Goal: Task Accomplishment & Management: Manage account settings

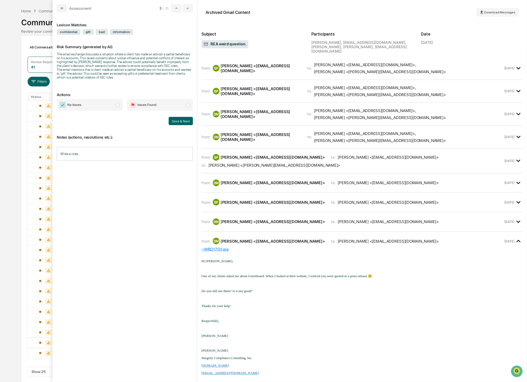
scroll to position [18, 0]
click at [119, 107] on span "modal" at bounding box center [117, 105] width 5 height 5
click at [181, 125] on button "Save & Next" at bounding box center [181, 121] width 24 height 8
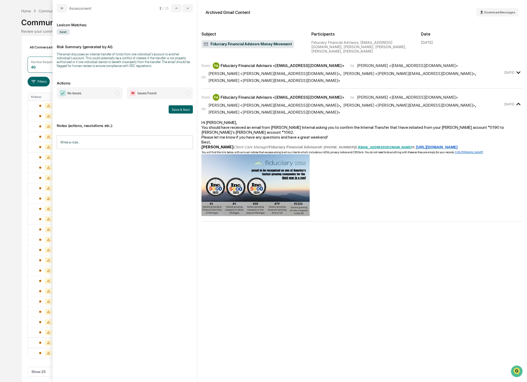
click at [116, 96] on span "modal" at bounding box center [117, 93] width 5 height 5
click at [175, 114] on button "Save & Next" at bounding box center [181, 109] width 24 height 8
click at [117, 93] on span "modal" at bounding box center [117, 93] width 5 height 5
click at [185, 111] on button "Save & Next" at bounding box center [181, 109] width 24 height 8
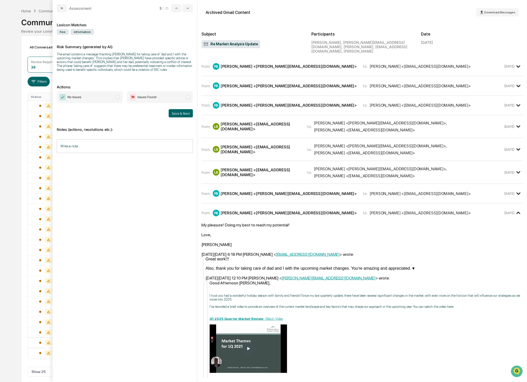
click at [119, 100] on span "modal" at bounding box center [117, 97] width 5 height 5
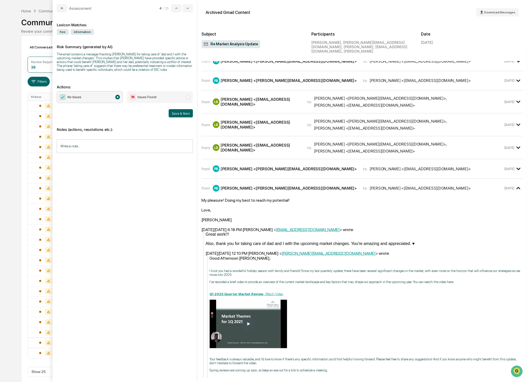
scroll to position [42, 0]
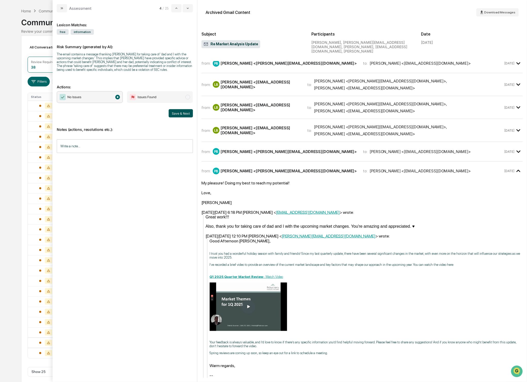
click at [182, 118] on button "Save & Next" at bounding box center [181, 113] width 24 height 8
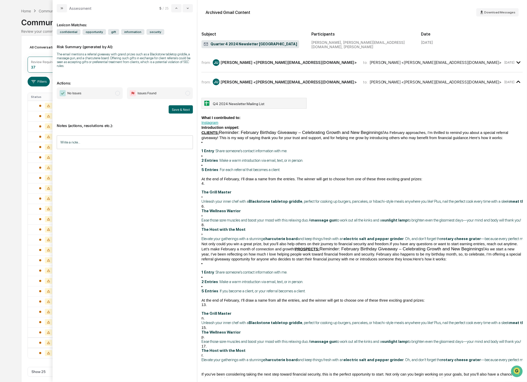
click at [119, 94] on span "modal" at bounding box center [117, 93] width 5 height 5
click at [182, 108] on button "Save & Next" at bounding box center [181, 109] width 24 height 8
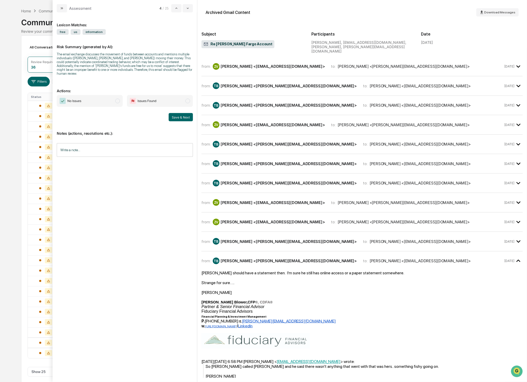
click at [114, 100] on span "No Issues" at bounding box center [90, 101] width 66 height 12
click at [175, 120] on button "Save & Next" at bounding box center [181, 117] width 24 height 8
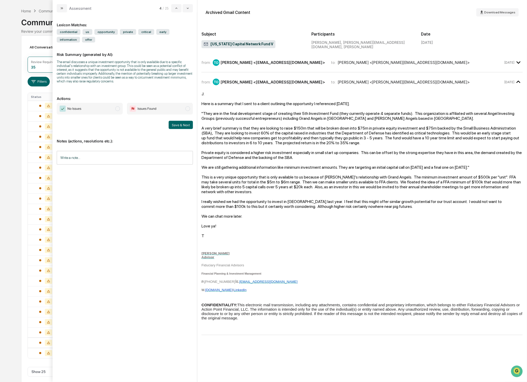
click at [119, 111] on span "modal" at bounding box center [117, 109] width 5 height 5
click at [183, 129] on button "Save & Next" at bounding box center [181, 125] width 24 height 8
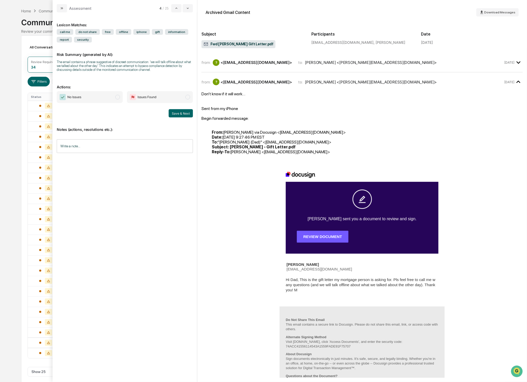
click at [119, 100] on span "modal" at bounding box center [117, 97] width 5 height 5
click at [178, 116] on button "Save & Next" at bounding box center [181, 113] width 24 height 8
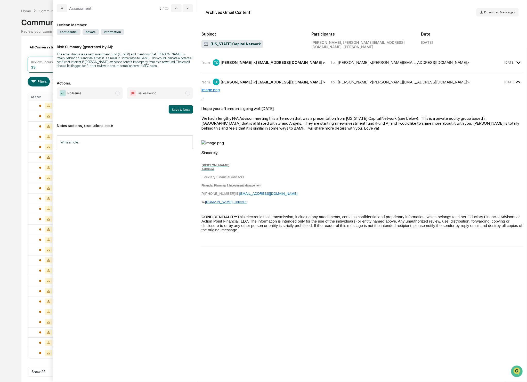
click at [121, 93] on span "No Issues" at bounding box center [90, 93] width 66 height 12
click at [183, 113] on button "Save & Next" at bounding box center [181, 109] width 24 height 8
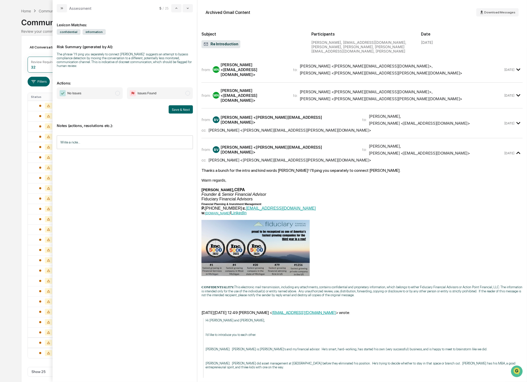
click at [114, 94] on span "No Issues" at bounding box center [90, 93] width 66 height 12
click at [178, 113] on button "Save & Next" at bounding box center [181, 109] width 24 height 8
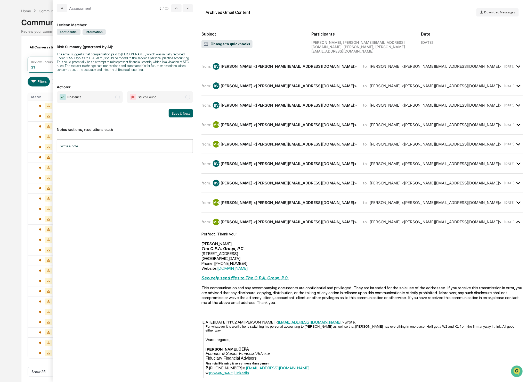
click at [118, 100] on span "modal" at bounding box center [117, 97] width 5 height 5
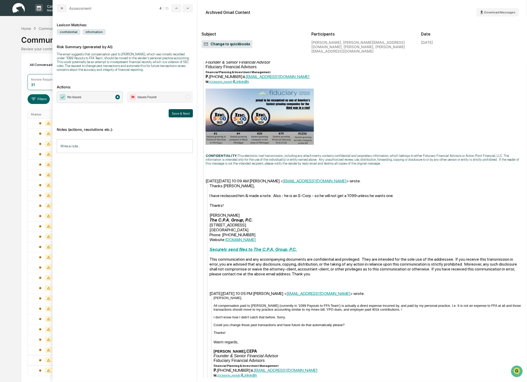
click at [178, 118] on button "Save & Next" at bounding box center [181, 113] width 24 height 8
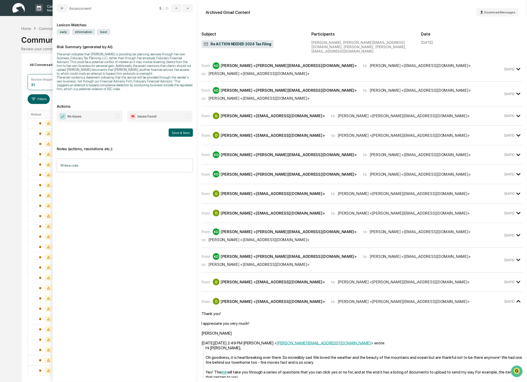
click at [119, 119] on span "modal" at bounding box center [117, 116] width 5 height 5
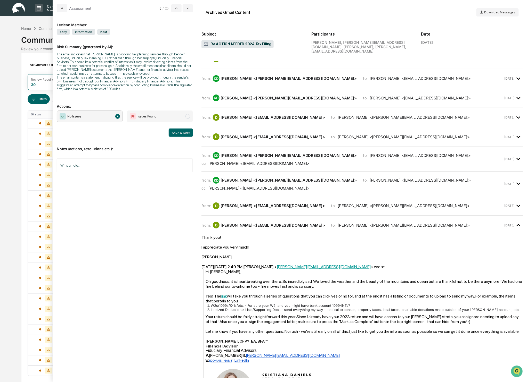
scroll to position [8, 0]
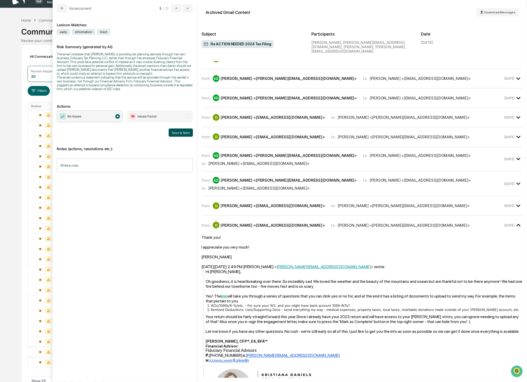
click at [189, 137] on button "Save & Next" at bounding box center [181, 133] width 24 height 8
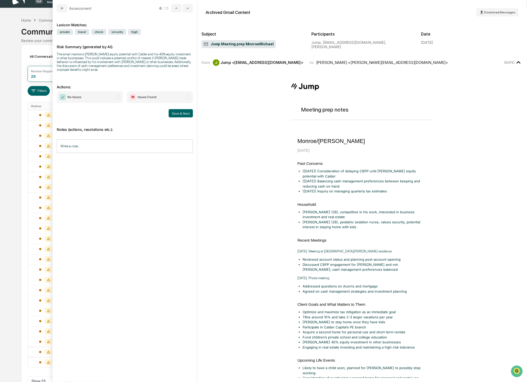
click at [115, 97] on span "modal" at bounding box center [117, 97] width 5 height 5
click at [176, 114] on button "Save & Next" at bounding box center [181, 113] width 24 height 8
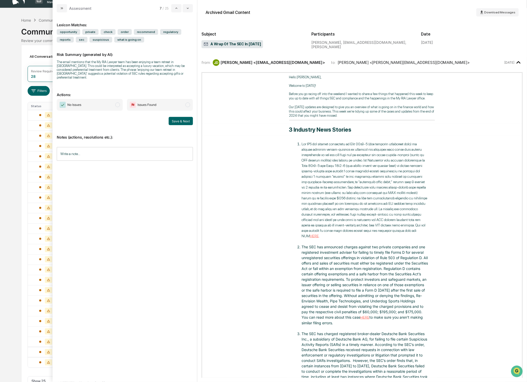
click at [116, 104] on span "modal" at bounding box center [117, 105] width 5 height 5
click at [186, 119] on button "Save & Next" at bounding box center [181, 121] width 24 height 8
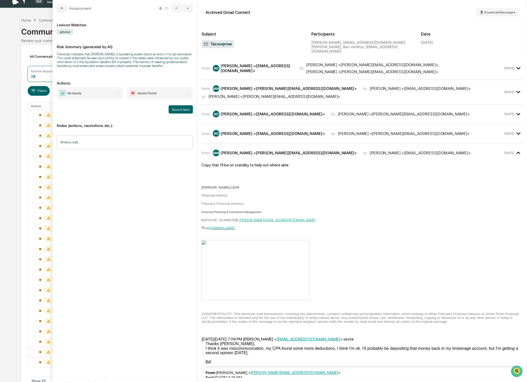
click at [116, 96] on span "modal" at bounding box center [117, 93] width 5 height 5
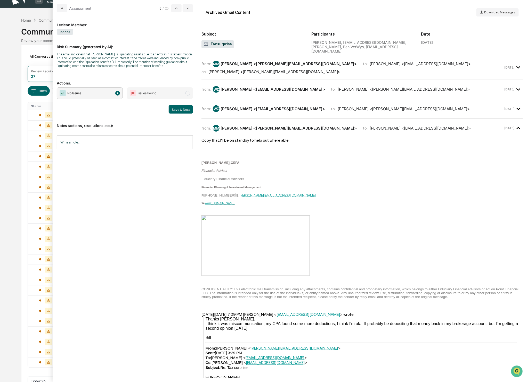
scroll to position [39, 0]
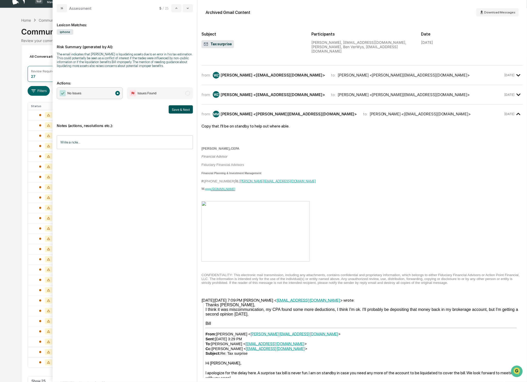
click at [184, 112] on button "Save & Next" at bounding box center [181, 109] width 24 height 8
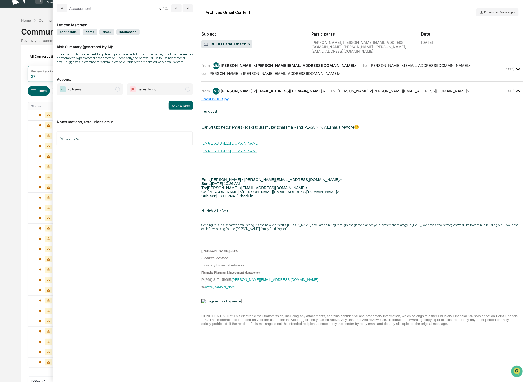
click at [113, 95] on span "No Issues" at bounding box center [90, 90] width 66 height 12
click at [185, 110] on button "Save & Next" at bounding box center [181, 106] width 24 height 8
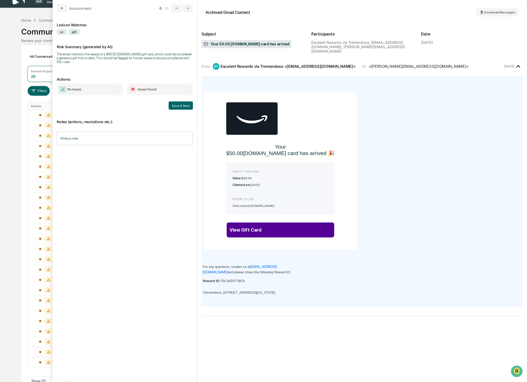
click at [118, 92] on span "modal" at bounding box center [117, 89] width 5 height 5
click at [179, 104] on button "Save & Next" at bounding box center [181, 106] width 24 height 8
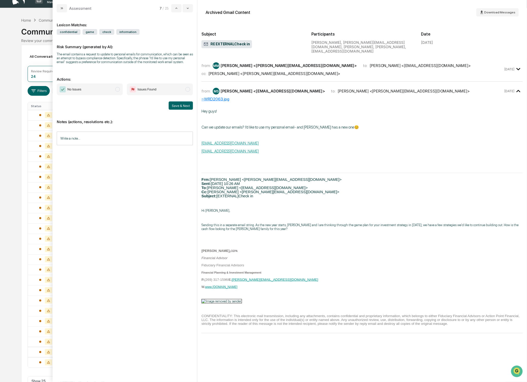
click at [121, 93] on span "No Issues" at bounding box center [90, 90] width 66 height 12
click at [178, 110] on button "Save & Next" at bounding box center [181, 106] width 24 height 8
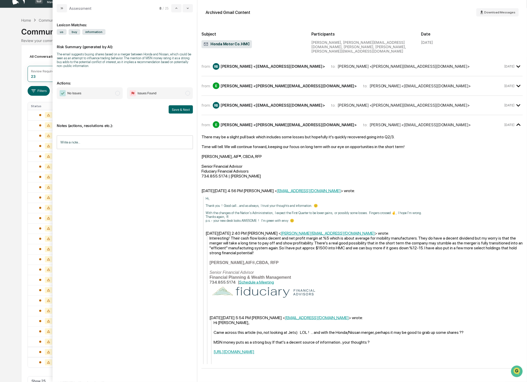
click at [124, 92] on div "No Issues Issues Found" at bounding box center [125, 93] width 136 height 12
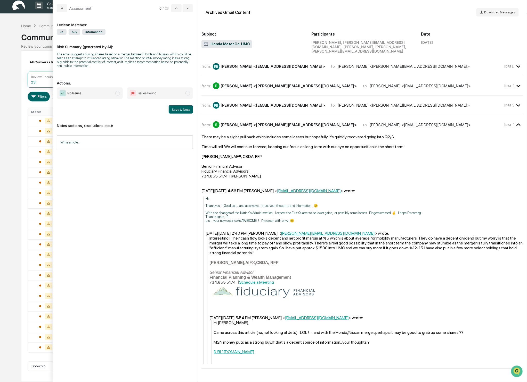
scroll to position [3, 0]
click at [180, 110] on button "Save & Next" at bounding box center [181, 109] width 24 height 8
click at [116, 95] on span "modal" at bounding box center [117, 93] width 5 height 5
click at [189, 110] on button "Save & Next" at bounding box center [181, 109] width 24 height 8
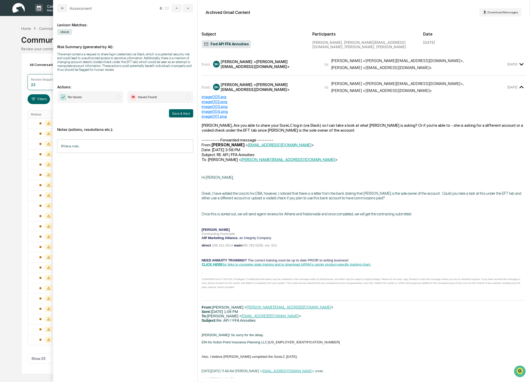
click at [119, 100] on span "modal" at bounding box center [118, 97] width 5 height 5
click at [185, 117] on button "Save & Next" at bounding box center [181, 113] width 24 height 8
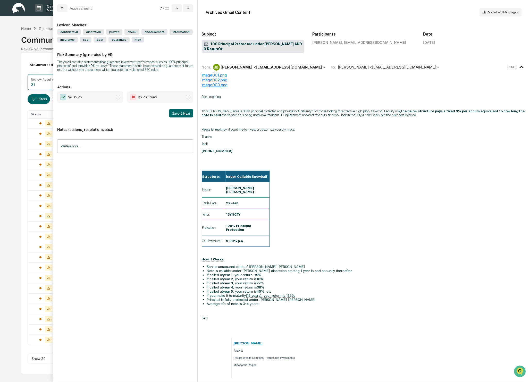
click at [115, 101] on span "No Issues" at bounding box center [90, 97] width 66 height 12
click at [182, 116] on button "Save & Next" at bounding box center [181, 113] width 24 height 8
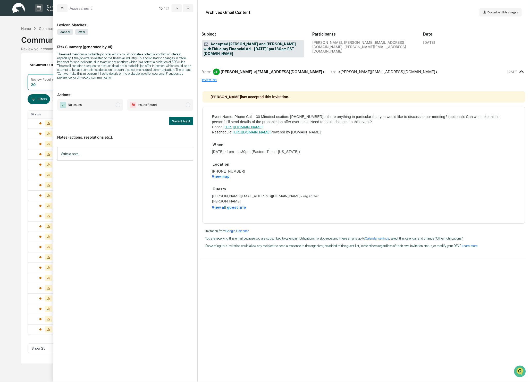
click at [118, 107] on span "modal" at bounding box center [118, 105] width 5 height 5
click at [187, 124] on button "Save & Next" at bounding box center [181, 121] width 24 height 8
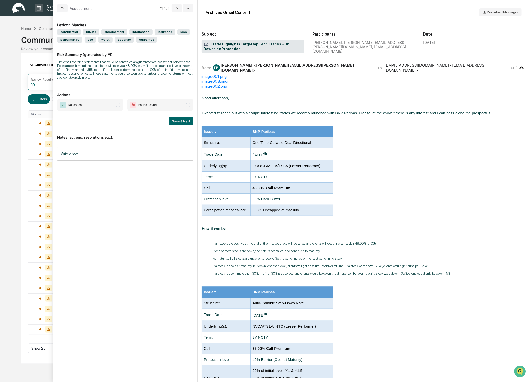
click at [120, 104] on span "modal" at bounding box center [118, 105] width 5 height 5
click at [181, 122] on button "Save & Next" at bounding box center [181, 121] width 24 height 8
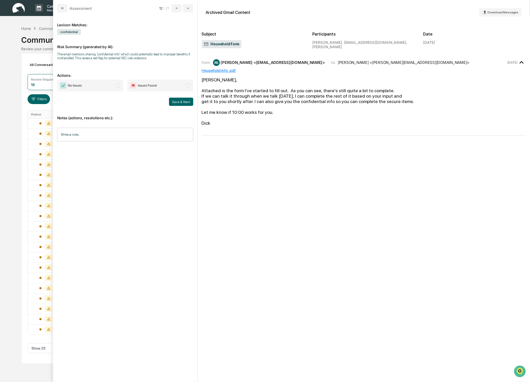
click at [120, 85] on span "modal" at bounding box center [118, 85] width 5 height 5
click at [180, 103] on button "Save & Next" at bounding box center [181, 102] width 24 height 8
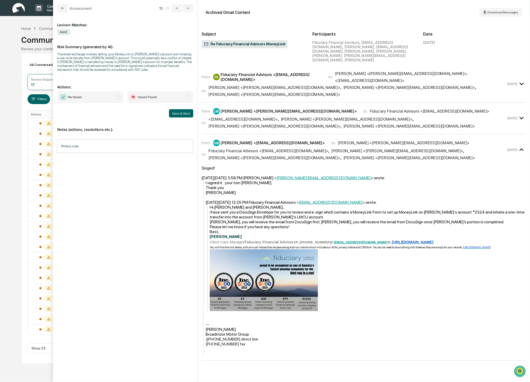
click at [116, 97] on span "modal" at bounding box center [118, 97] width 5 height 5
click at [185, 112] on button "Save & Next" at bounding box center [181, 113] width 24 height 8
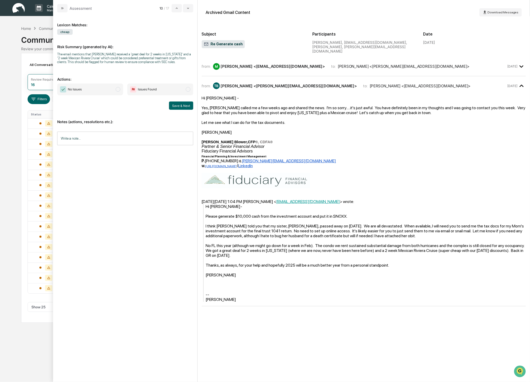
click at [119, 92] on span "modal" at bounding box center [118, 89] width 5 height 5
click at [177, 110] on button "Save & Next" at bounding box center [181, 106] width 24 height 8
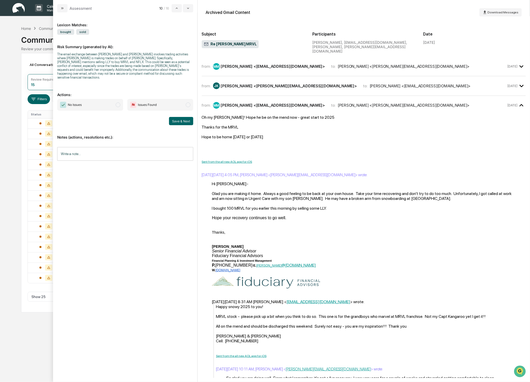
click at [121, 107] on span "No Issues" at bounding box center [90, 105] width 66 height 12
click at [182, 118] on button "Save & Next" at bounding box center [181, 121] width 24 height 8
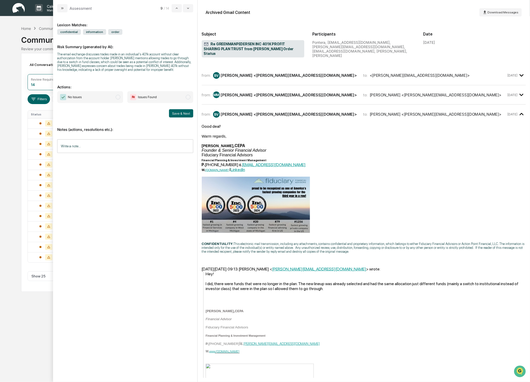
scroll to position [42, 0]
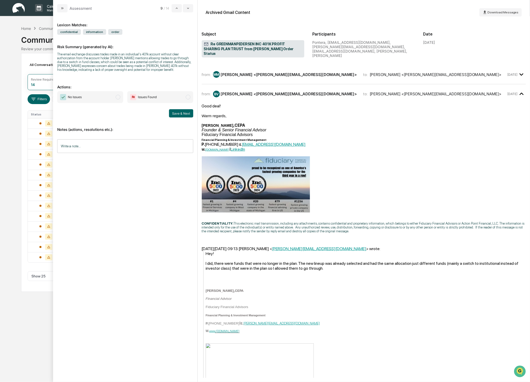
click at [118, 100] on span "modal" at bounding box center [118, 97] width 5 height 5
click at [188, 117] on button "Save & Next" at bounding box center [181, 113] width 24 height 8
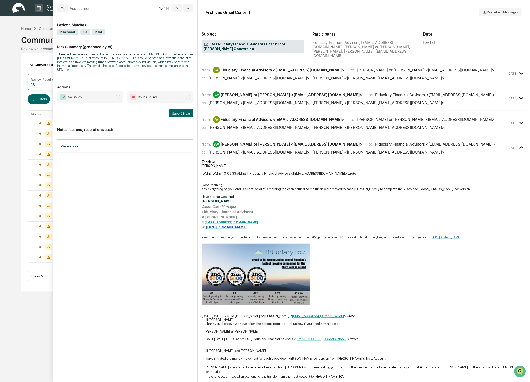
click at [120, 97] on span "No Issues" at bounding box center [90, 97] width 66 height 12
click at [190, 113] on button "Save & Next" at bounding box center [181, 113] width 24 height 8
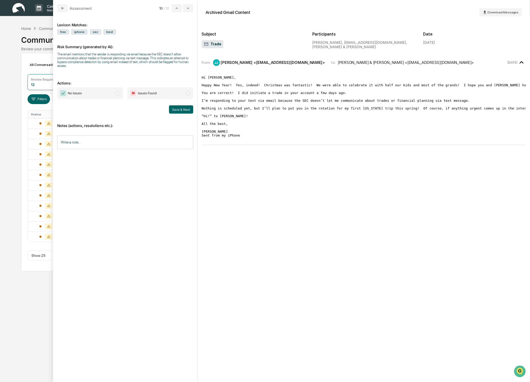
click at [119, 94] on span "modal" at bounding box center [118, 93] width 5 height 5
click at [175, 110] on button "Save & Next" at bounding box center [181, 109] width 24 height 8
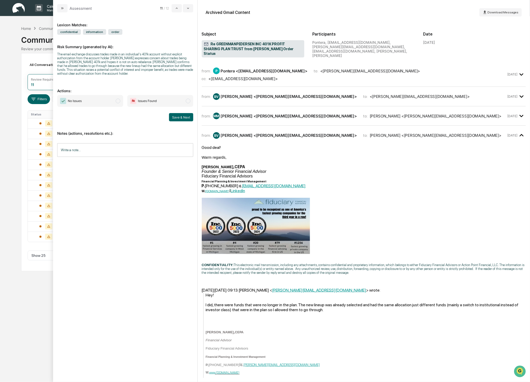
click at [116, 103] on span "modal" at bounding box center [118, 101] width 5 height 5
click at [182, 121] on button "Save & Next" at bounding box center [181, 117] width 24 height 8
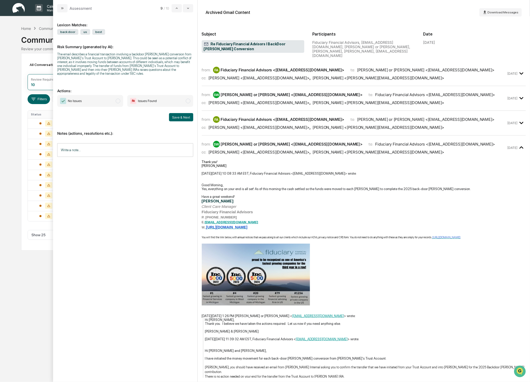
click at [118, 103] on span "modal" at bounding box center [118, 101] width 5 height 5
click at [182, 120] on button "Save & Next" at bounding box center [181, 117] width 24 height 8
click at [118, 101] on span "modal" at bounding box center [118, 101] width 5 height 5
click at [183, 118] on button "Save & Next" at bounding box center [181, 117] width 24 height 8
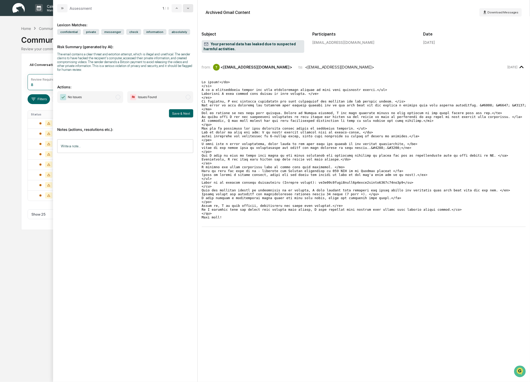
click at [191, 8] on button "modal" at bounding box center [188, 8] width 10 height 8
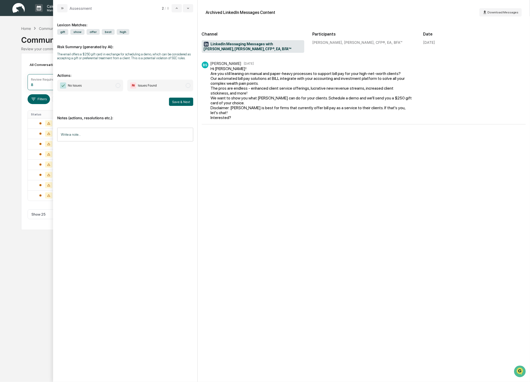
click at [116, 88] on span "modal" at bounding box center [118, 85] width 5 height 5
click at [181, 105] on button "Save & Next" at bounding box center [181, 102] width 24 height 8
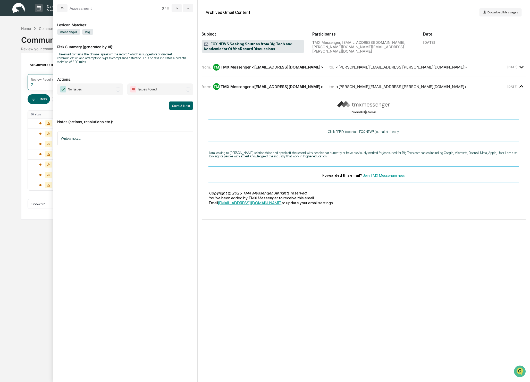
click at [112, 85] on span "No Issues" at bounding box center [90, 90] width 66 height 12
click at [183, 105] on button "Save & Next" at bounding box center [181, 106] width 24 height 8
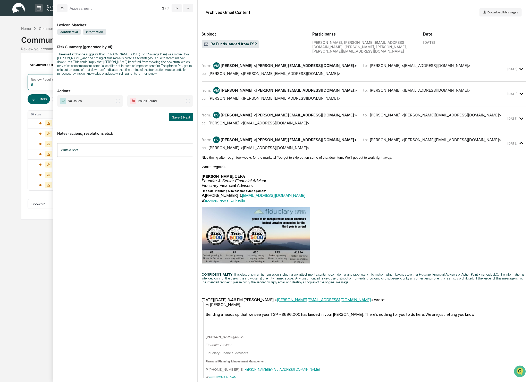
click at [119, 103] on span "modal" at bounding box center [118, 101] width 5 height 5
click at [184, 121] on button "Save & Next" at bounding box center [181, 117] width 24 height 8
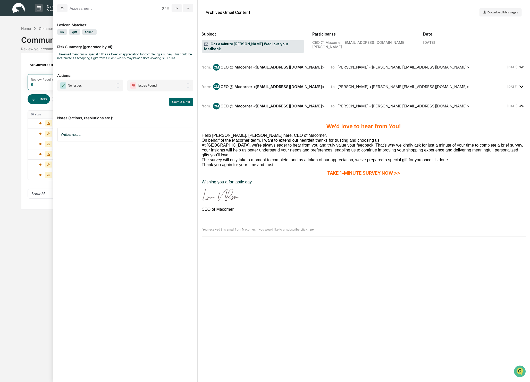
click at [118, 88] on span "modal" at bounding box center [118, 85] width 5 height 5
click at [178, 106] on button "Save & Next" at bounding box center [181, 102] width 24 height 8
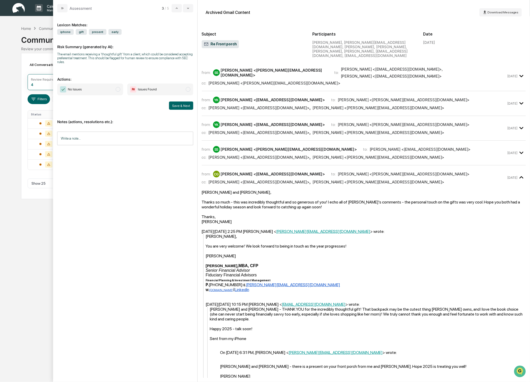
click at [118, 92] on span "modal" at bounding box center [118, 89] width 5 height 5
click at [181, 105] on button "Save & Next" at bounding box center [181, 106] width 24 height 8
click at [117, 92] on span "modal" at bounding box center [118, 89] width 5 height 5
click at [183, 110] on button "Save & Next" at bounding box center [181, 106] width 24 height 8
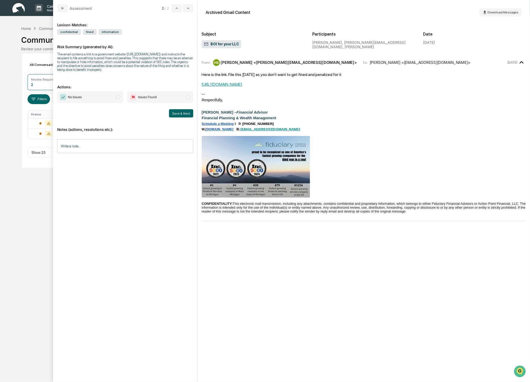
click at [116, 97] on span "modal" at bounding box center [118, 97] width 5 height 5
click at [178, 113] on button "Save & Next" at bounding box center [181, 113] width 24 height 8
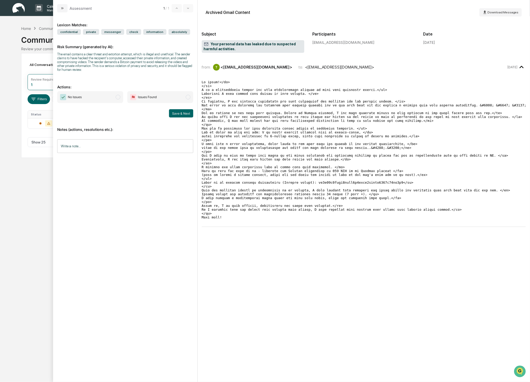
click at [118, 97] on span "modal" at bounding box center [118, 97] width 5 height 5
click at [120, 98] on span "modal" at bounding box center [118, 97] width 5 height 5
click at [116, 98] on span "modal" at bounding box center [118, 97] width 5 height 5
click at [117, 97] on span "modal" at bounding box center [118, 97] width 5 height 5
click at [190, 97] on span "Issues Found" at bounding box center [160, 97] width 66 height 12
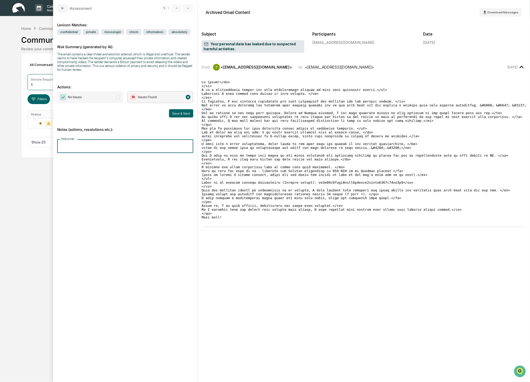
click at [70, 146] on input "Write a note..." at bounding box center [125, 147] width 136 height 14
click at [191, 191] on button "Save" at bounding box center [187, 189] width 14 height 8
click at [31, 157] on div "All Conversations Options Review Required 1 Review Completed - Flagged as Issue…" at bounding box center [265, 105] width 488 height 105
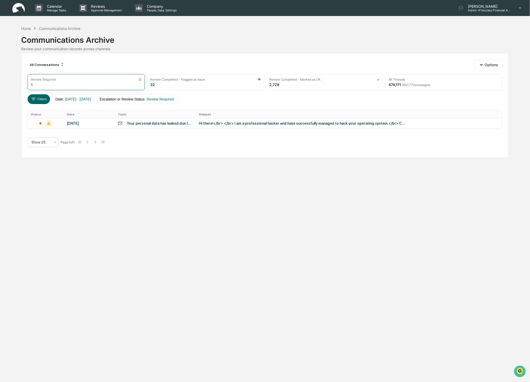
click at [31, 144] on div "Show 25" at bounding box center [41, 142] width 24 height 7
click at [196, 80] on div "Review Completed - Flagged as Issue" at bounding box center [177, 80] width 55 height 4
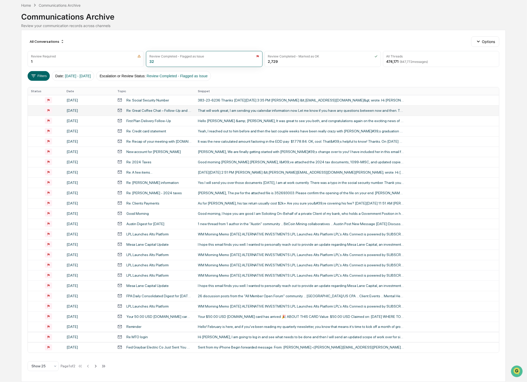
scroll to position [15, 0]
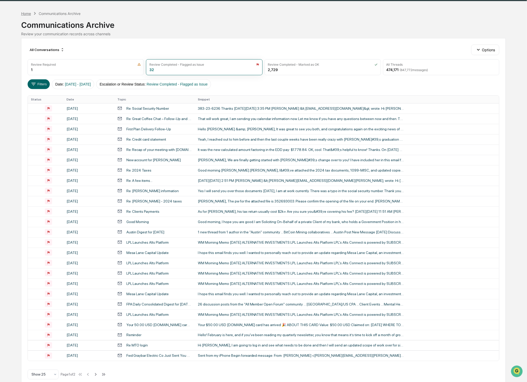
click at [26, 12] on div "Home" at bounding box center [26, 13] width 10 height 4
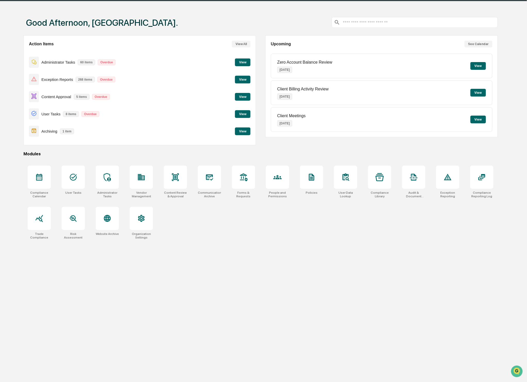
click at [248, 93] on button "View" at bounding box center [242, 97] width 15 height 8
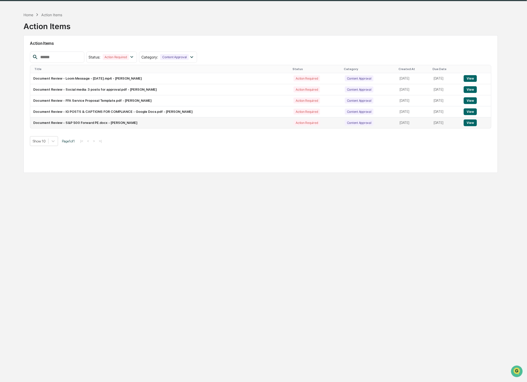
click at [471, 123] on button "View" at bounding box center [470, 123] width 13 height 7
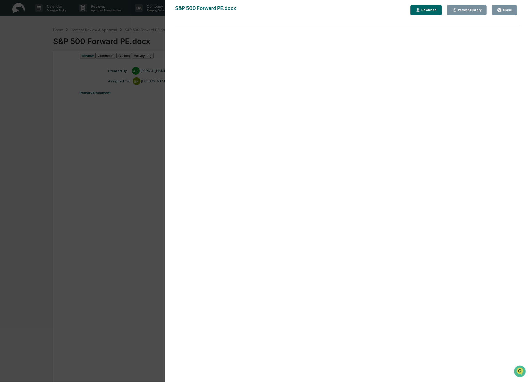
click at [514, 6] on button "Close" at bounding box center [504, 10] width 25 height 10
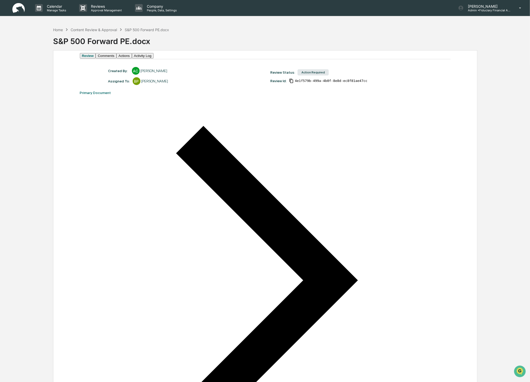
click at [132, 59] on button "Actions" at bounding box center [124, 55] width 15 height 5
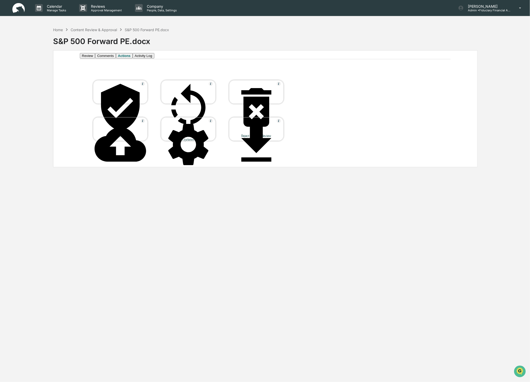
click at [133, 134] on div "Approve Document" at bounding box center [120, 136] width 46 height 4
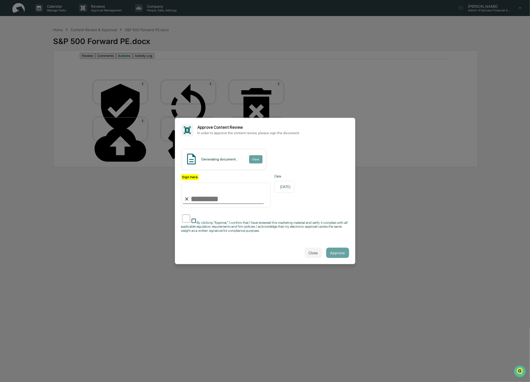
click at [204, 198] on input "Sign here" at bounding box center [226, 195] width 90 height 25
type input "**********"
click at [216, 198] on input "**********" at bounding box center [226, 195] width 90 height 25
click at [337, 252] on button "Approve" at bounding box center [337, 253] width 23 height 10
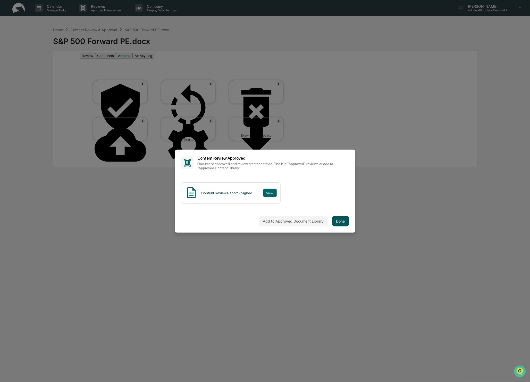
click at [340, 222] on button "Done" at bounding box center [340, 221] width 17 height 10
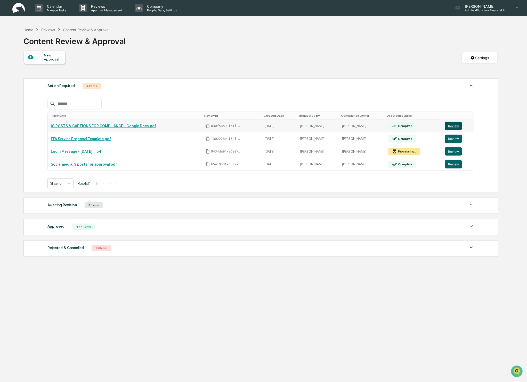
click at [456, 124] on button "Review" at bounding box center [453, 126] width 17 height 8
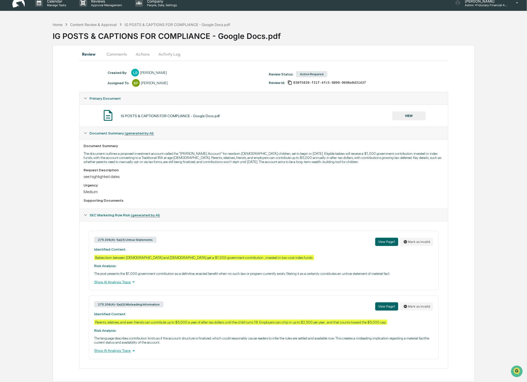
click at [417, 112] on button "VIEW" at bounding box center [409, 116] width 34 height 9
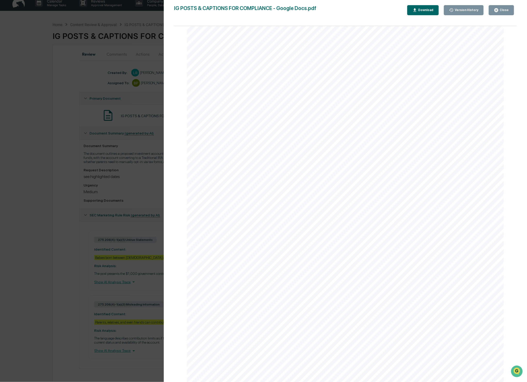
scroll to position [65, 0]
click at [502, 4] on div "Version History [DATE] 06:59 PM [PERSON_NAME] IG POSTS & CAPTIONS FOR COMPLIANC…" at bounding box center [345, 196] width 363 height 393
click at [502, 7] on button "Close" at bounding box center [501, 10] width 25 height 10
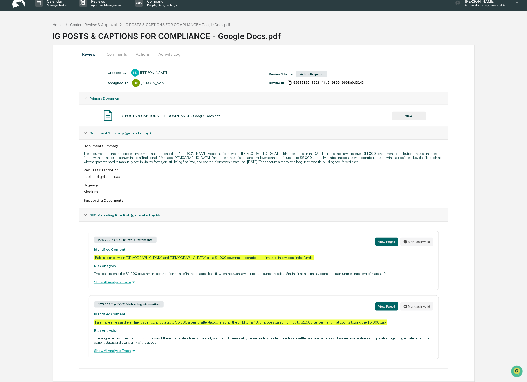
click at [116, 53] on button "Comments" at bounding box center [116, 54] width 29 height 12
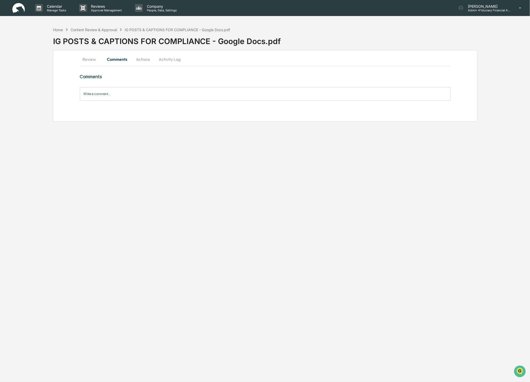
click at [102, 96] on input "Write a comment..." at bounding box center [265, 94] width 371 height 14
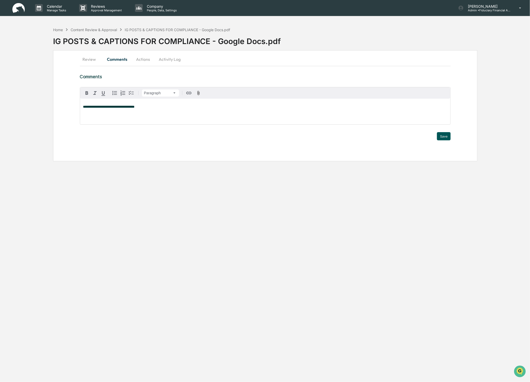
click at [441, 134] on button "Save" at bounding box center [444, 136] width 14 height 8
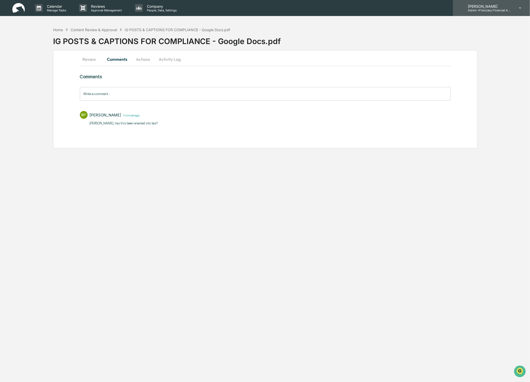
click at [479, 9] on p "Admin • Fiduciary Financial Advisors" at bounding box center [488, 11] width 48 height 4
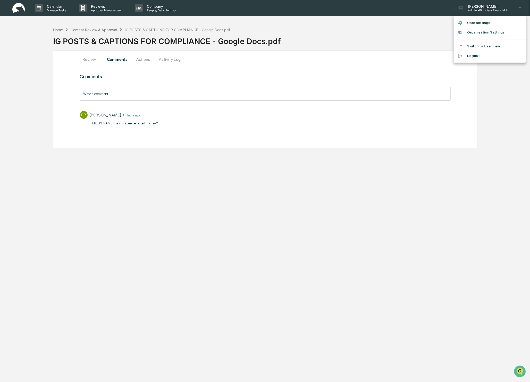
click at [161, 9] on div at bounding box center [265, 191] width 530 height 382
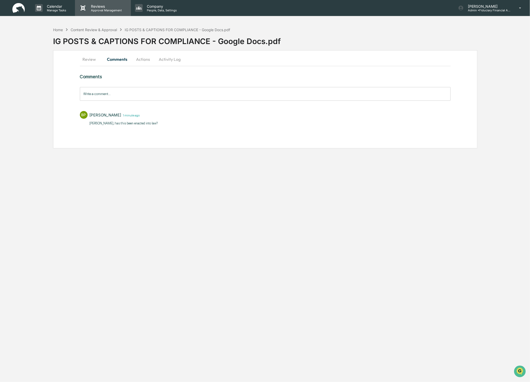
click at [89, 6] on p "Reviews" at bounding box center [106, 6] width 38 height 4
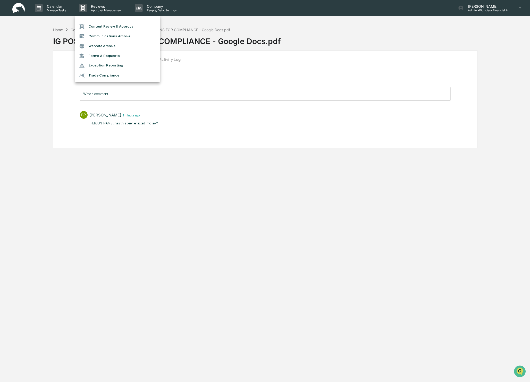
click at [16, 13] on div at bounding box center [265, 191] width 530 height 382
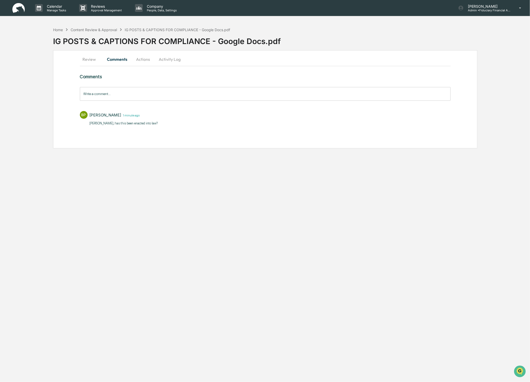
click at [20, 11] on img at bounding box center [18, 8] width 12 height 10
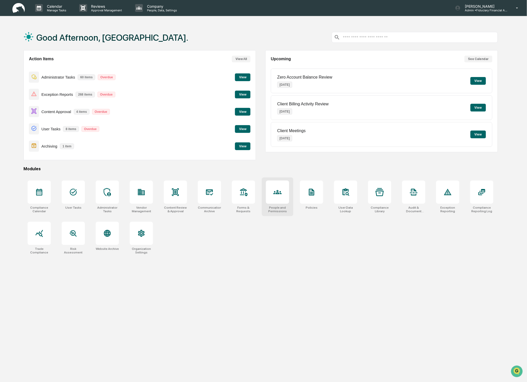
click at [288, 195] on div at bounding box center [277, 192] width 23 height 23
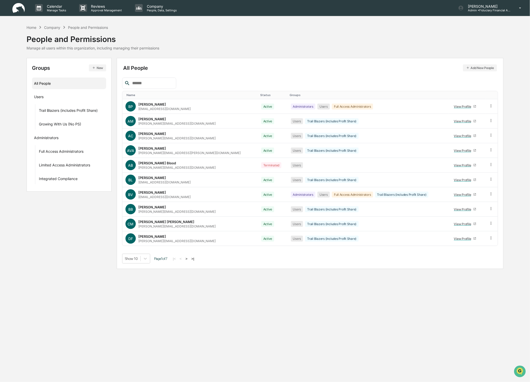
click at [189, 261] on button ">" at bounding box center [186, 259] width 5 height 4
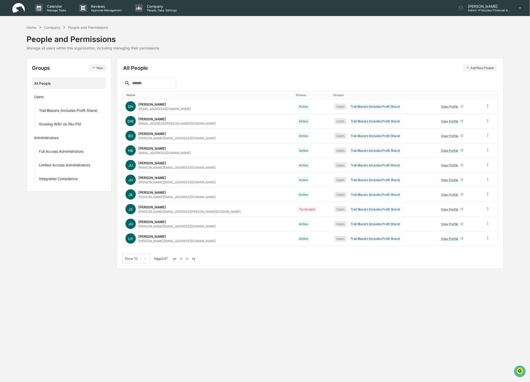
click at [190, 260] on button ">" at bounding box center [187, 259] width 5 height 4
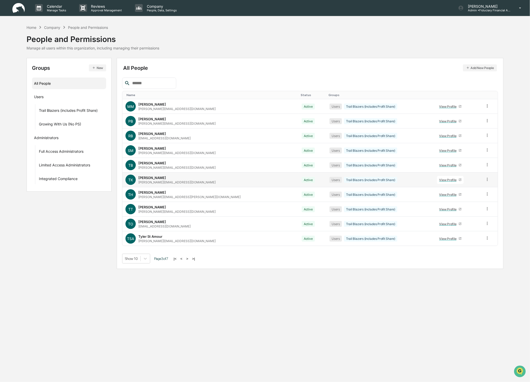
click at [440, 180] on div "View Profile" at bounding box center [449, 180] width 19 height 4
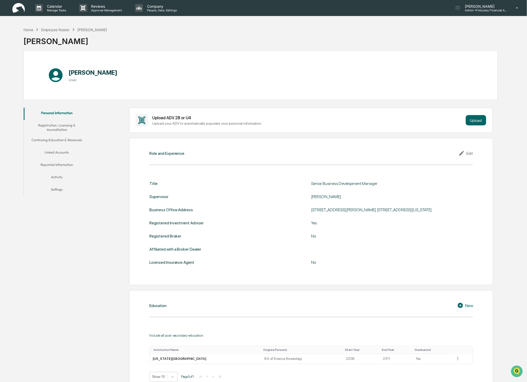
click at [64, 125] on button "Registration, Licensing & Accreditation" at bounding box center [57, 127] width 66 height 15
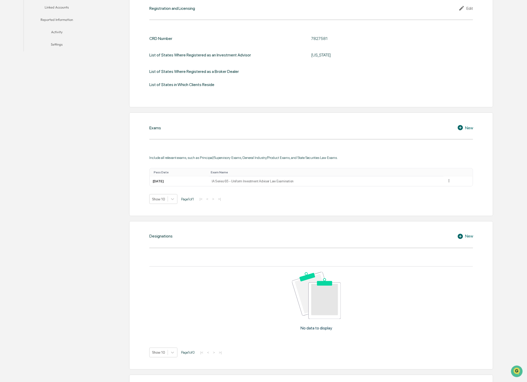
scroll to position [81, 0]
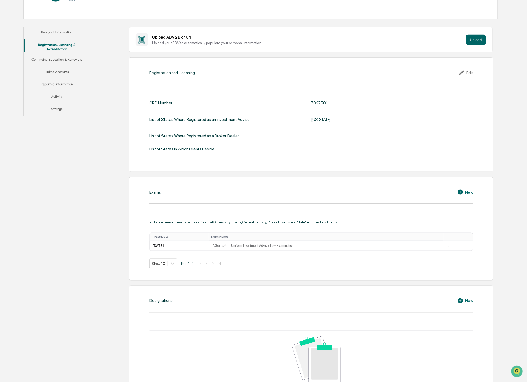
click at [68, 56] on button "Continuing Education & Renewals" at bounding box center [57, 60] width 66 height 12
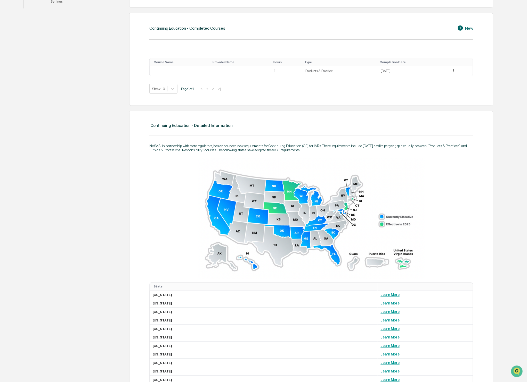
scroll to position [102, 0]
